Goal: Task Accomplishment & Management: Use online tool/utility

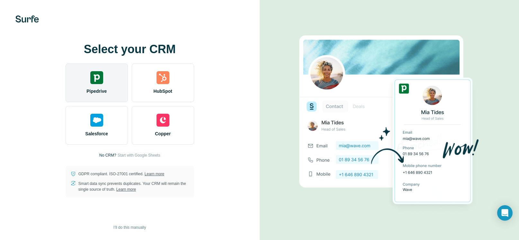
click at [109, 87] on div "Pipedrive" at bounding box center [97, 82] width 62 height 39
click at [103, 79] on img at bounding box center [96, 77] width 13 height 13
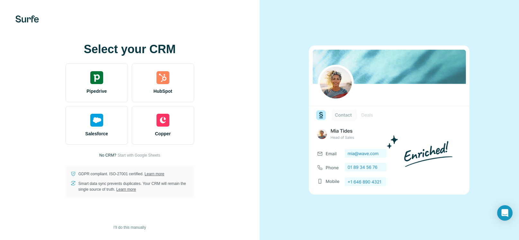
click at [46, 71] on div "Select your CRM Pipedrive HubSpot Salesforce Copper No CRM? Start with Google S…" at bounding box center [130, 120] width 234 height 154
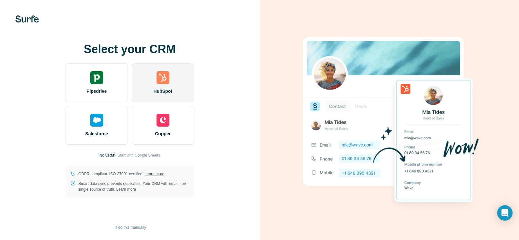
click at [155, 80] on div "HubSpot" at bounding box center [163, 82] width 62 height 39
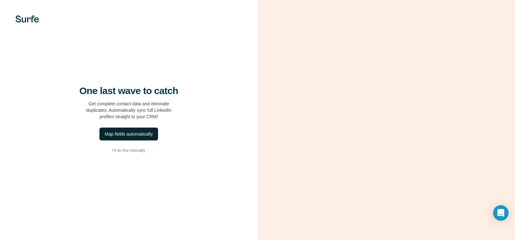
click at [147, 137] on div "Map fields automatically" at bounding box center [129, 134] width 48 height 6
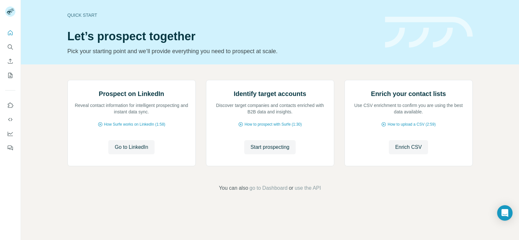
scroll to position [38, 0]
click at [128, 151] on span "Go to LinkedIn" at bounding box center [131, 147] width 33 height 8
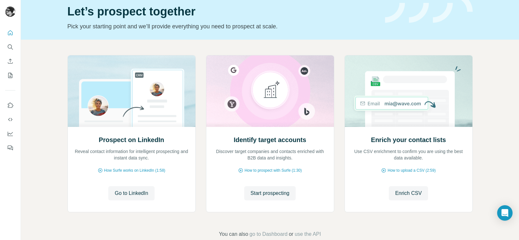
scroll to position [36, 0]
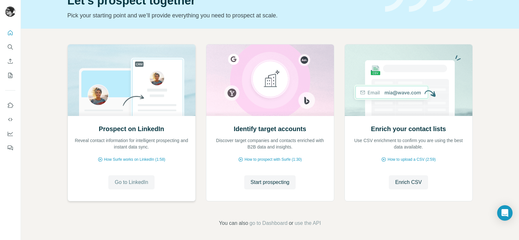
click at [133, 182] on span "Go to LinkedIn" at bounding box center [131, 182] width 33 height 8
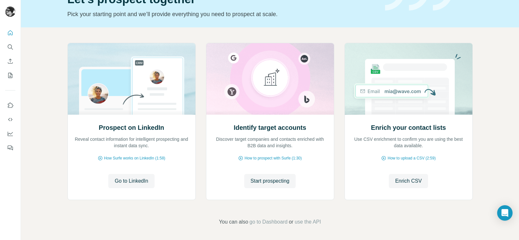
scroll to position [38, 0]
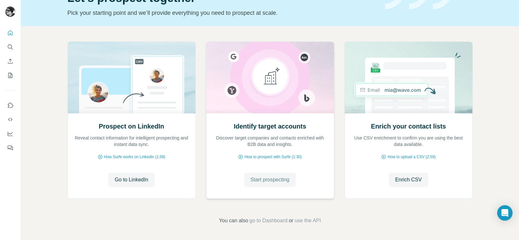
click at [274, 181] on span "Start prospecting" at bounding box center [270, 180] width 39 height 8
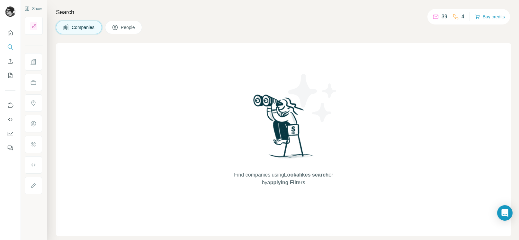
click at [125, 26] on span "People" at bounding box center [128, 27] width 15 height 6
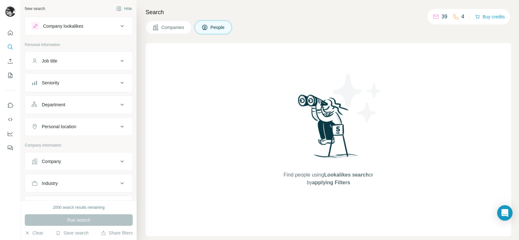
click at [93, 60] on div "Job title" at bounding box center [75, 61] width 87 height 6
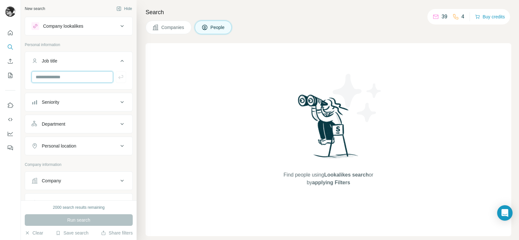
click at [76, 77] on input "text" at bounding box center [73, 77] width 82 height 12
type input "**********"
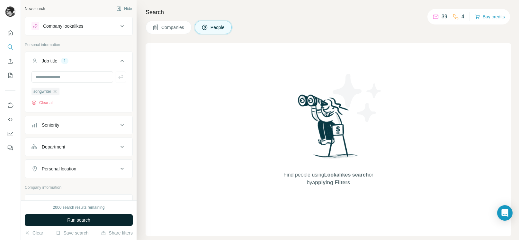
click at [92, 216] on button "Run search" at bounding box center [79, 220] width 108 height 12
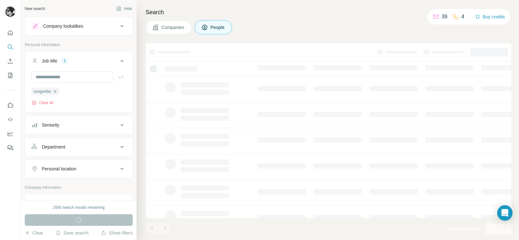
click at [368, 30] on div "Companies People" at bounding box center [329, 28] width 366 height 14
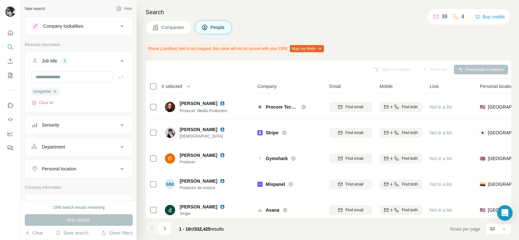
click at [321, 49] on button "Map my fields" at bounding box center [307, 48] width 34 height 7
